Goal: Register for event/course

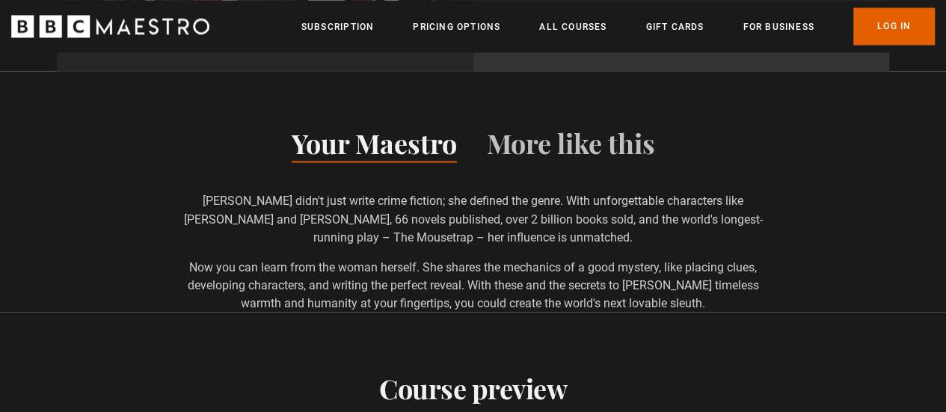
scroll to position [1201, 0]
click at [564, 132] on button "More like this" at bounding box center [571, 146] width 168 height 31
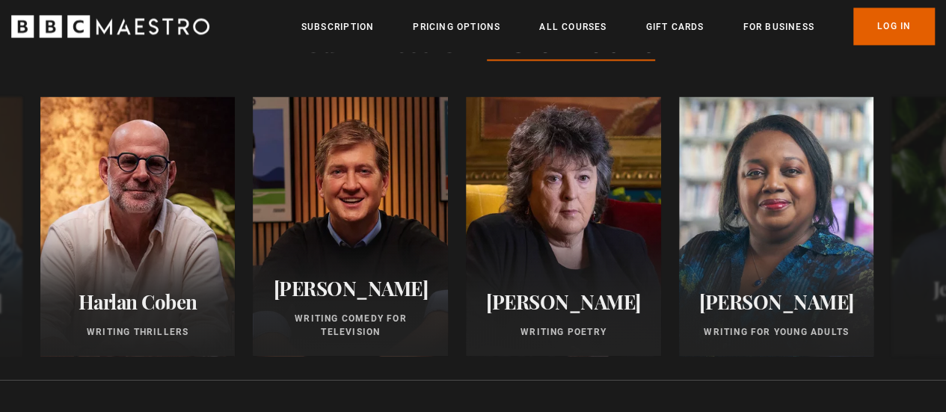
scroll to position [0, 570]
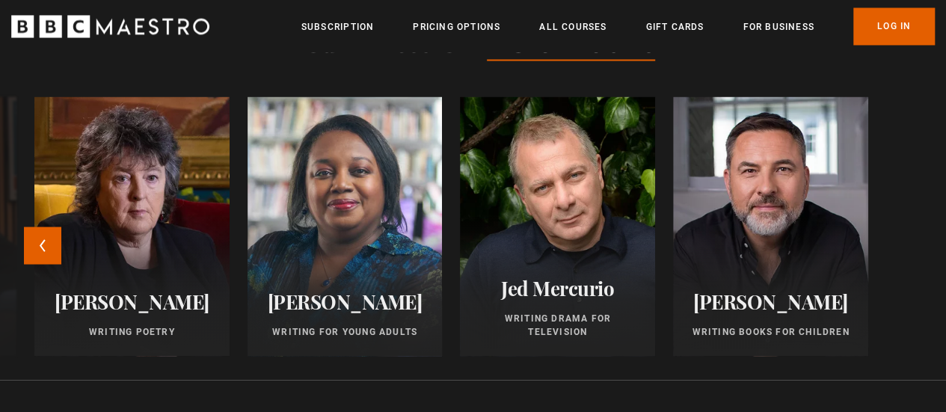
click at [149, 301] on h2 "Carol Ann Duffy" at bounding box center [131, 301] width 159 height 23
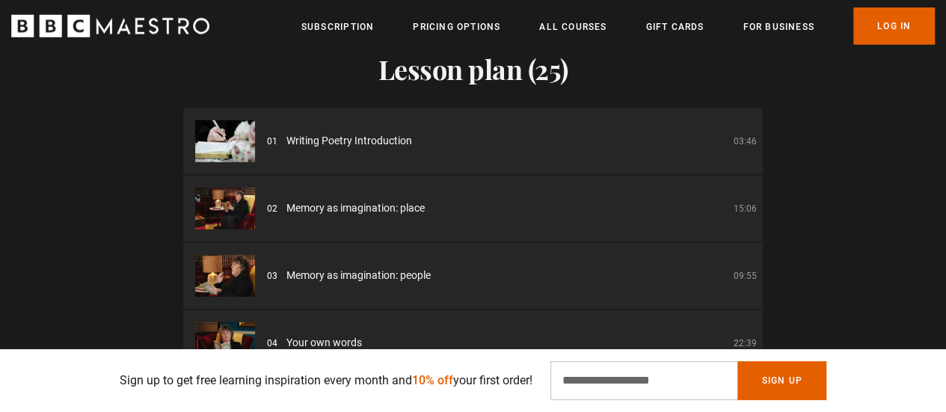
scroll to position [2069, 0]
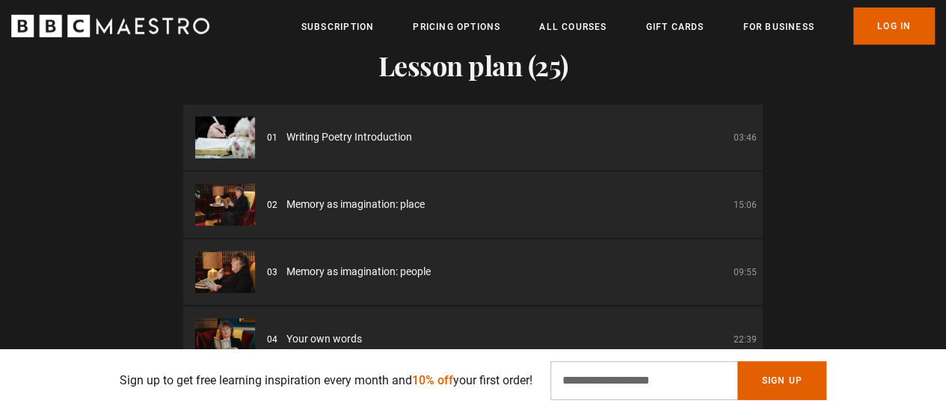
click at [289, 138] on span "Writing Poetry Introduction" at bounding box center [350, 137] width 126 height 16
click at [302, 148] on li "01 Writing Poetry Introduction 03:46" at bounding box center [473, 138] width 580 height 66
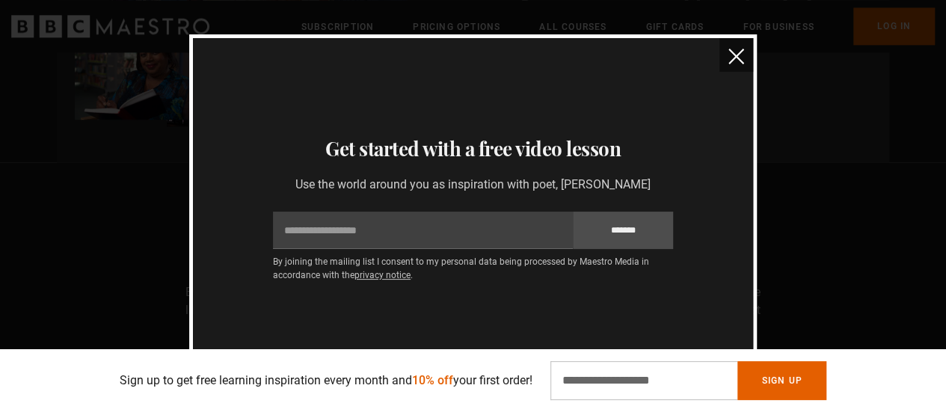
scroll to position [1056, 0]
click at [741, 49] on img "close" at bounding box center [737, 57] width 16 height 16
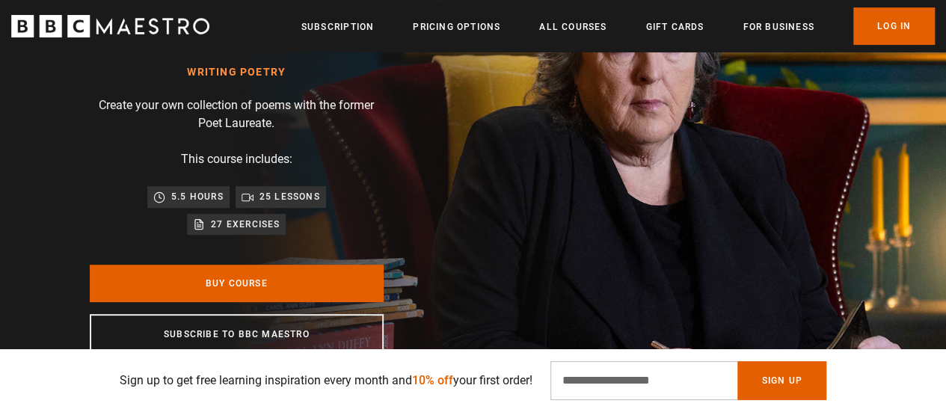
scroll to position [147, 0]
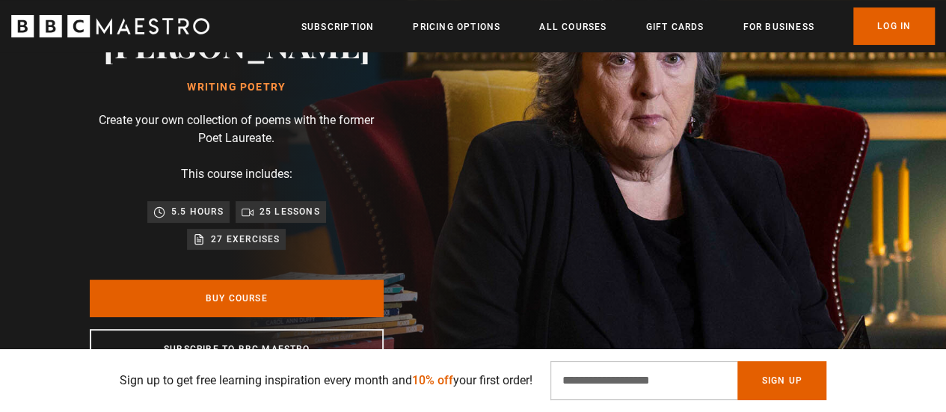
click at [474, 209] on div "Carol Ann Duffy Writing Poetry Create your own collection of poems with the for…" at bounding box center [237, 198] width 474 height 584
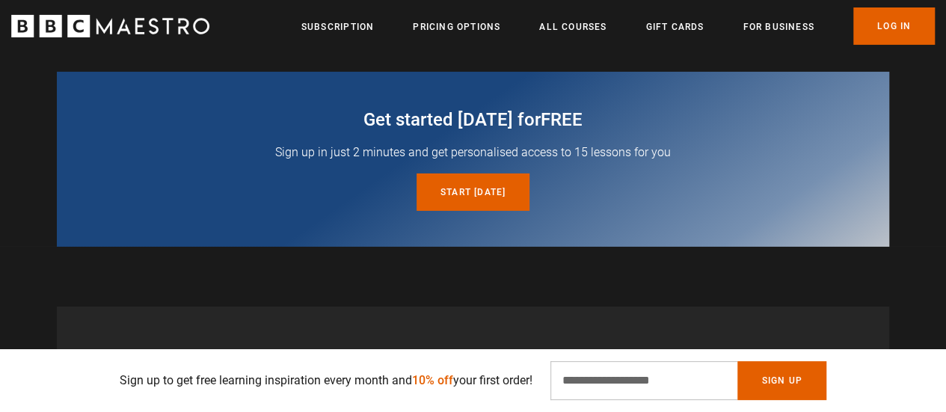
scroll to position [0, 1141]
click at [477, 196] on link "Start today for free" at bounding box center [473, 192] width 113 height 37
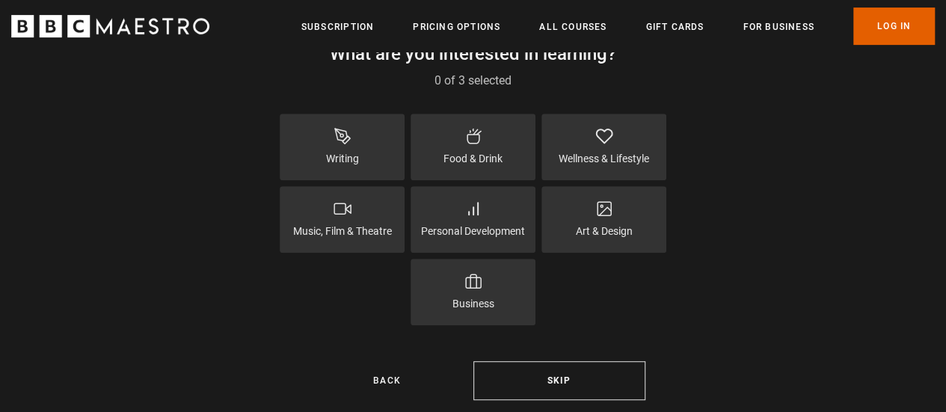
scroll to position [281, 0]
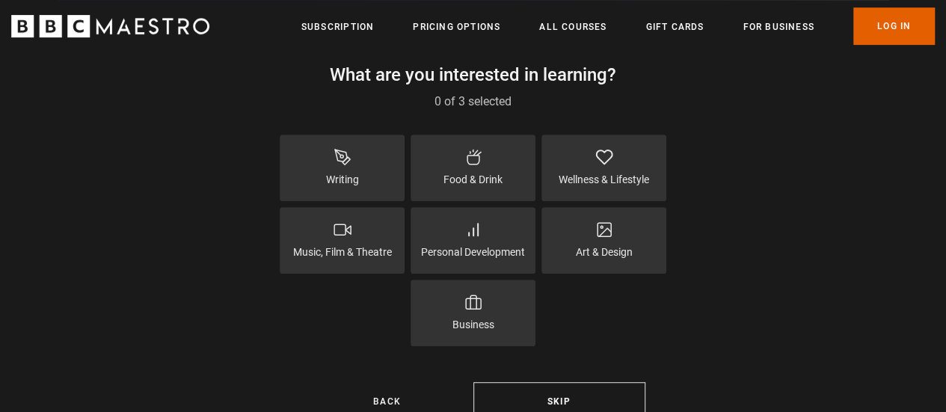
click at [340, 169] on div "Writing" at bounding box center [342, 168] width 125 height 67
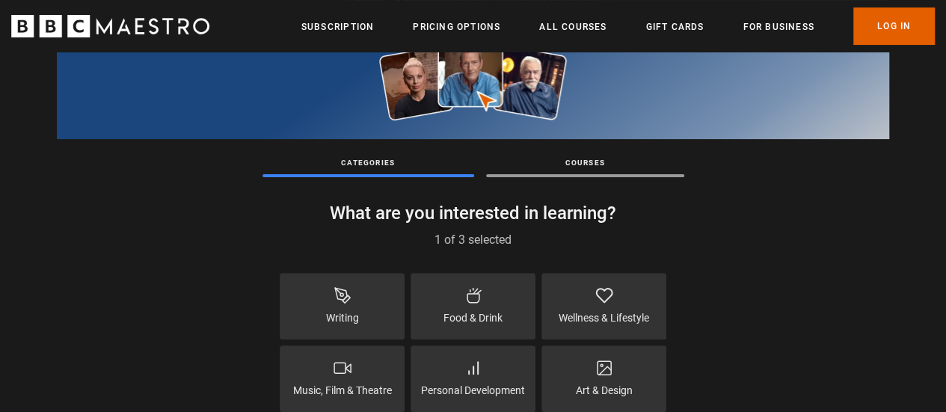
scroll to position [144, 0]
click at [573, 169] on div "Courses" at bounding box center [585, 166] width 198 height 20
click at [550, 174] on div at bounding box center [585, 175] width 198 height 3
click at [548, 174] on div at bounding box center [585, 175] width 198 height 3
click at [506, 171] on div "Courses" at bounding box center [585, 166] width 198 height 20
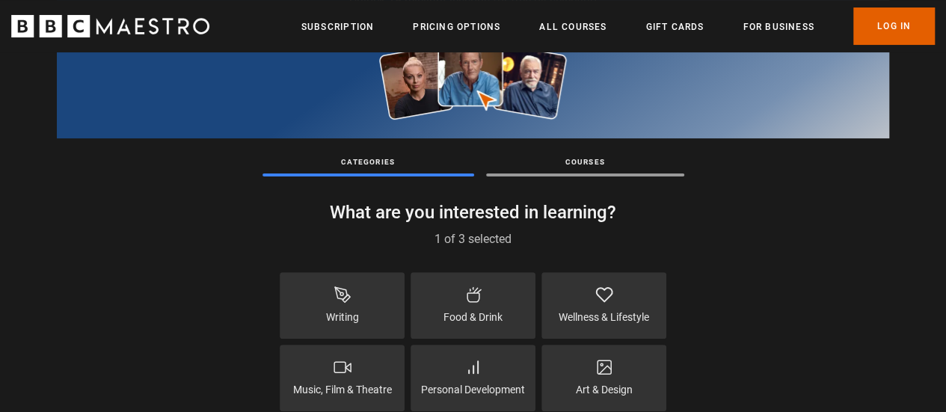
click at [583, 165] on p "Courses" at bounding box center [585, 161] width 198 height 11
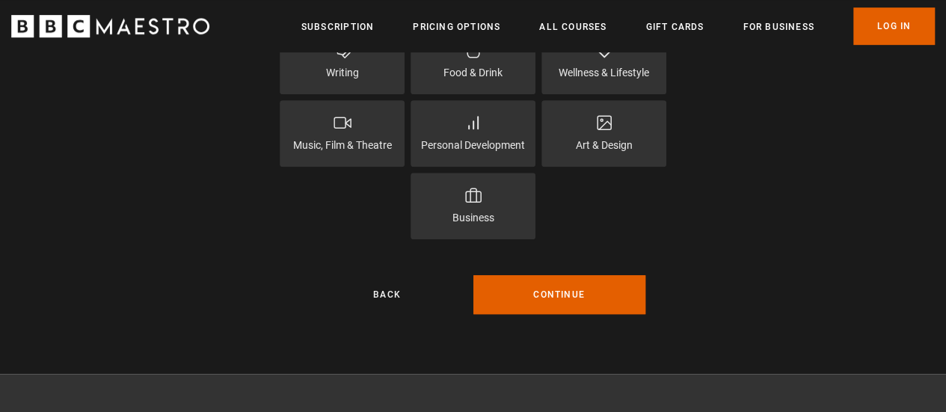
scroll to position [396, 0]
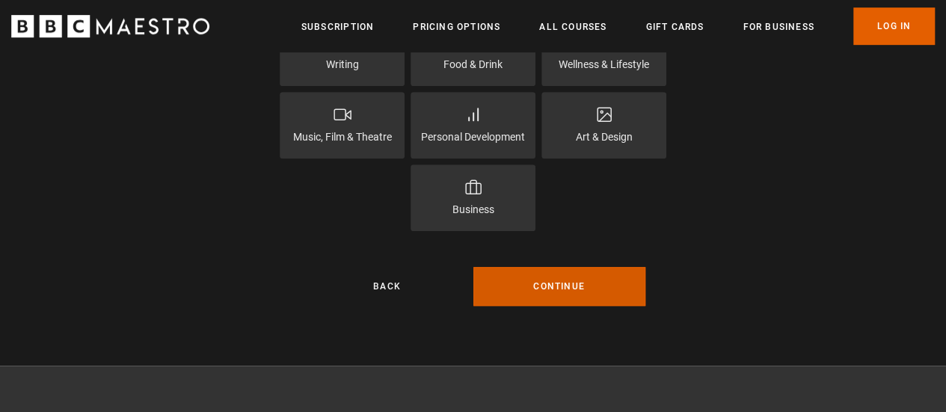
click at [537, 291] on button "Continue" at bounding box center [560, 286] width 172 height 39
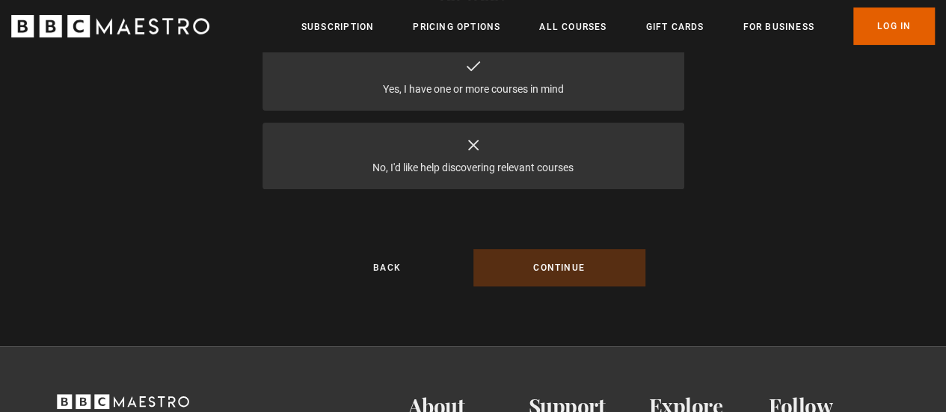
scroll to position [199, 0]
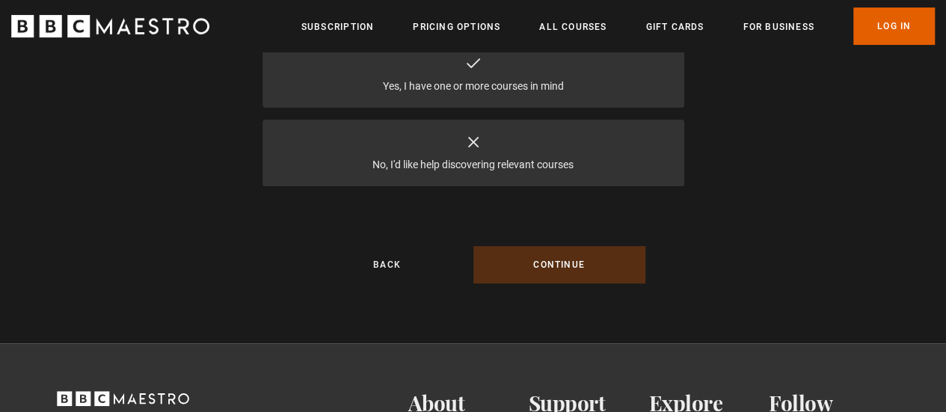
click at [462, 150] on div "No, I'd like help discovering relevant courses" at bounding box center [474, 153] width 422 height 67
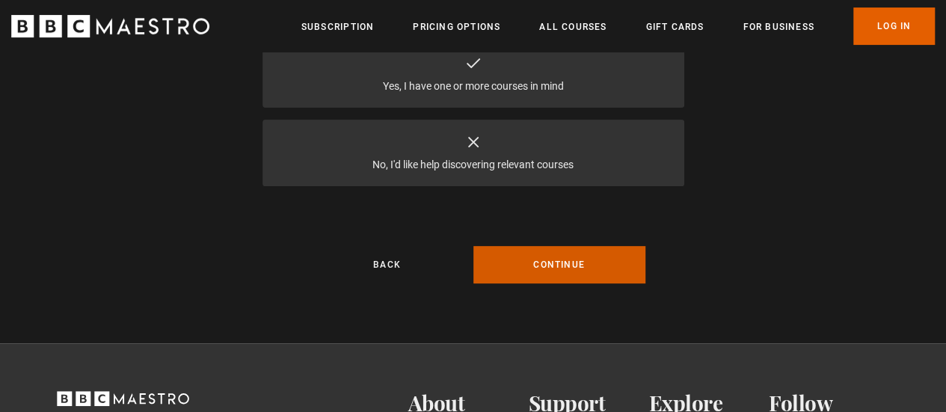
click at [540, 257] on button "Continue" at bounding box center [560, 264] width 172 height 37
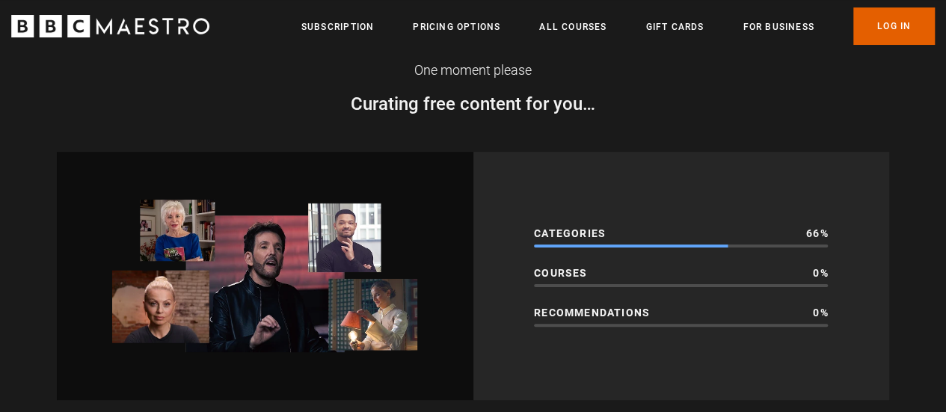
scroll to position [54, 0]
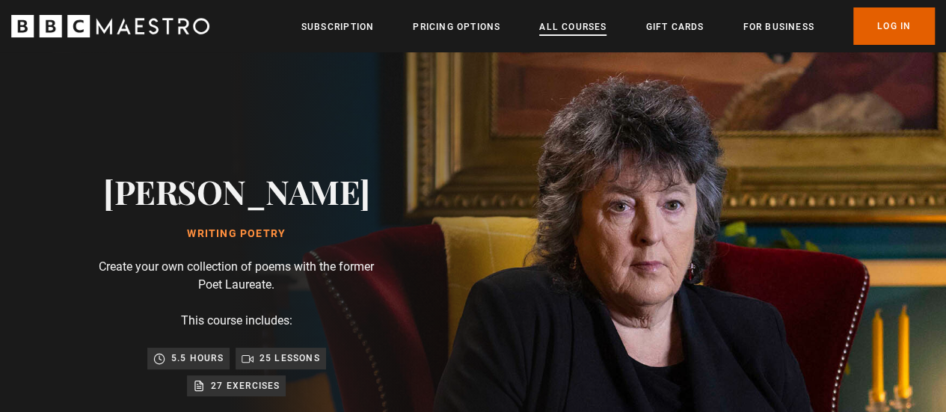
click at [567, 30] on link "All Courses" at bounding box center [572, 26] width 67 height 15
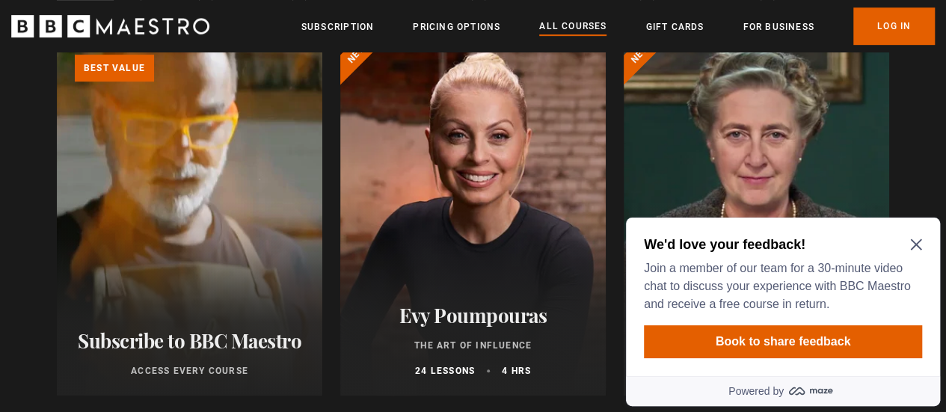
scroll to position [434, 0]
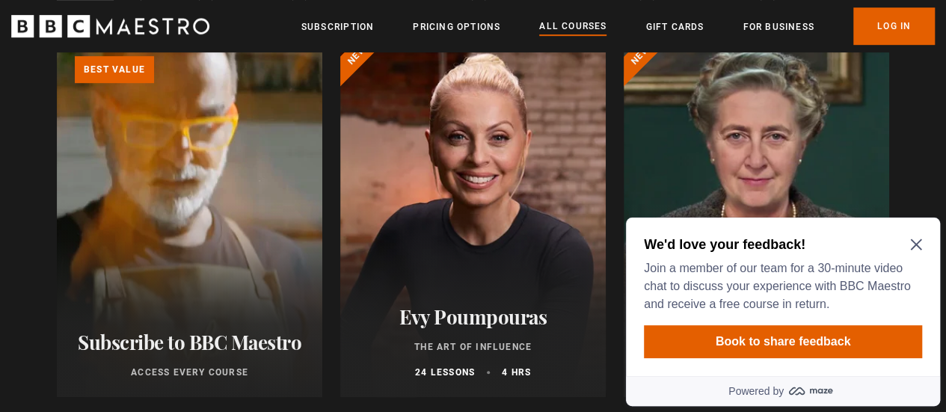
click at [921, 239] on icon "Close Maze Prompt" at bounding box center [916, 245] width 12 height 12
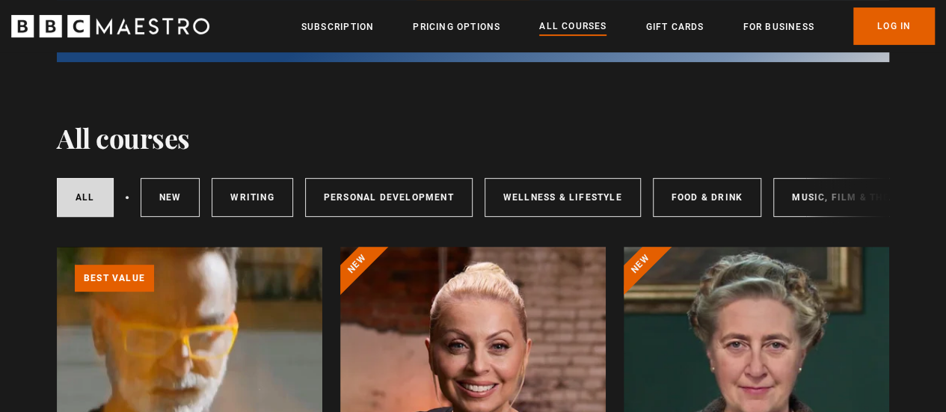
scroll to position [230, 0]
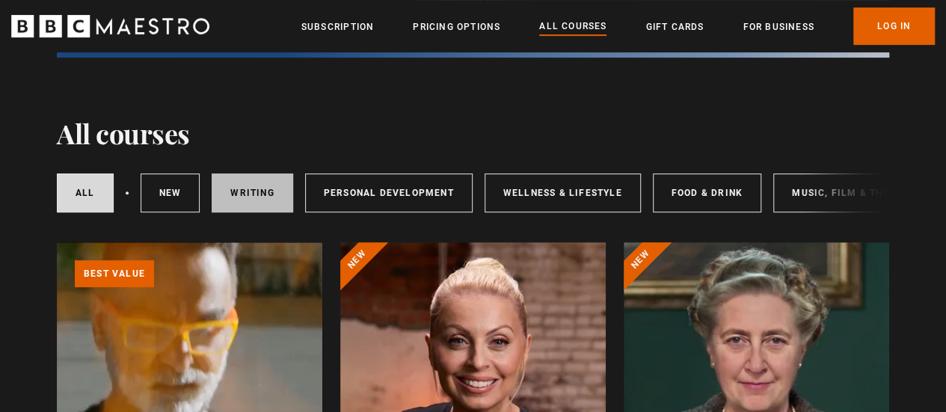
click at [222, 196] on link "Writing" at bounding box center [252, 193] width 81 height 39
